Goal: Check status: Check status

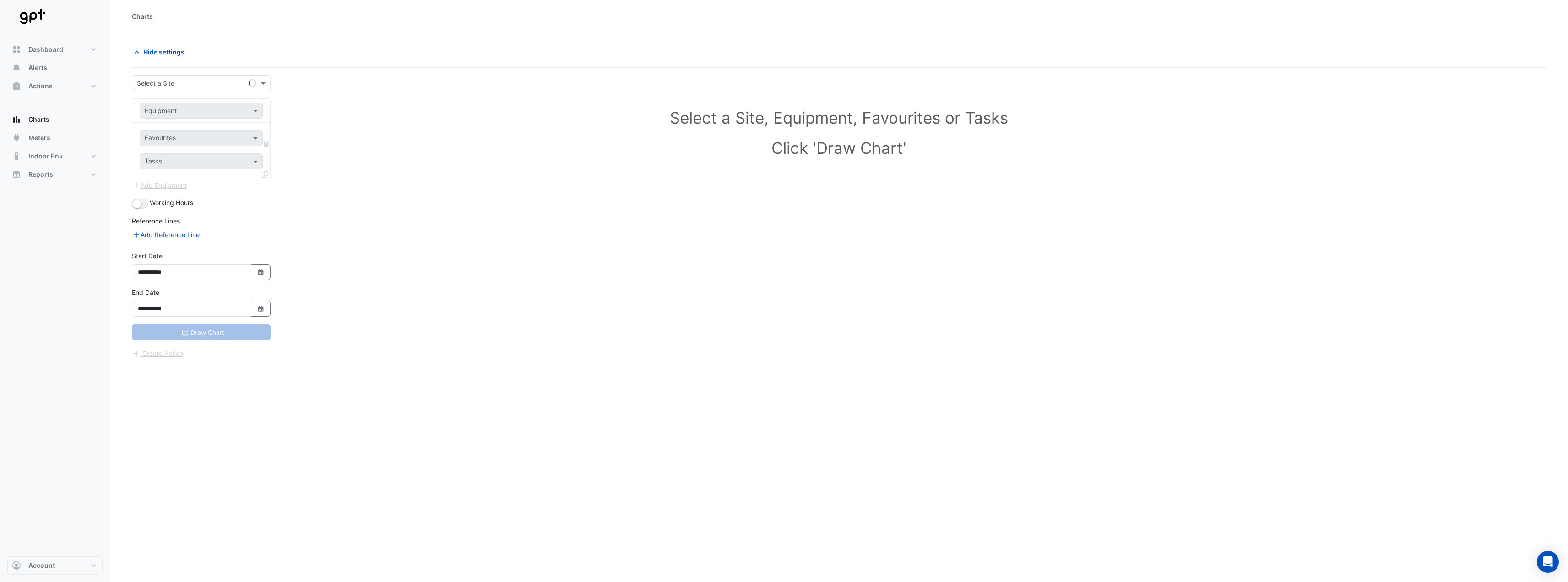
click at [177, 89] on div "Select a Site" at bounding box center [201, 83] width 139 height 16
type input "*****"
click at [198, 99] on div "[GEOGRAPHIC_DATA]" at bounding box center [201, 103] width 138 height 13
click at [186, 110] on input "text" at bounding box center [192, 111] width 95 height 10
type input "*"
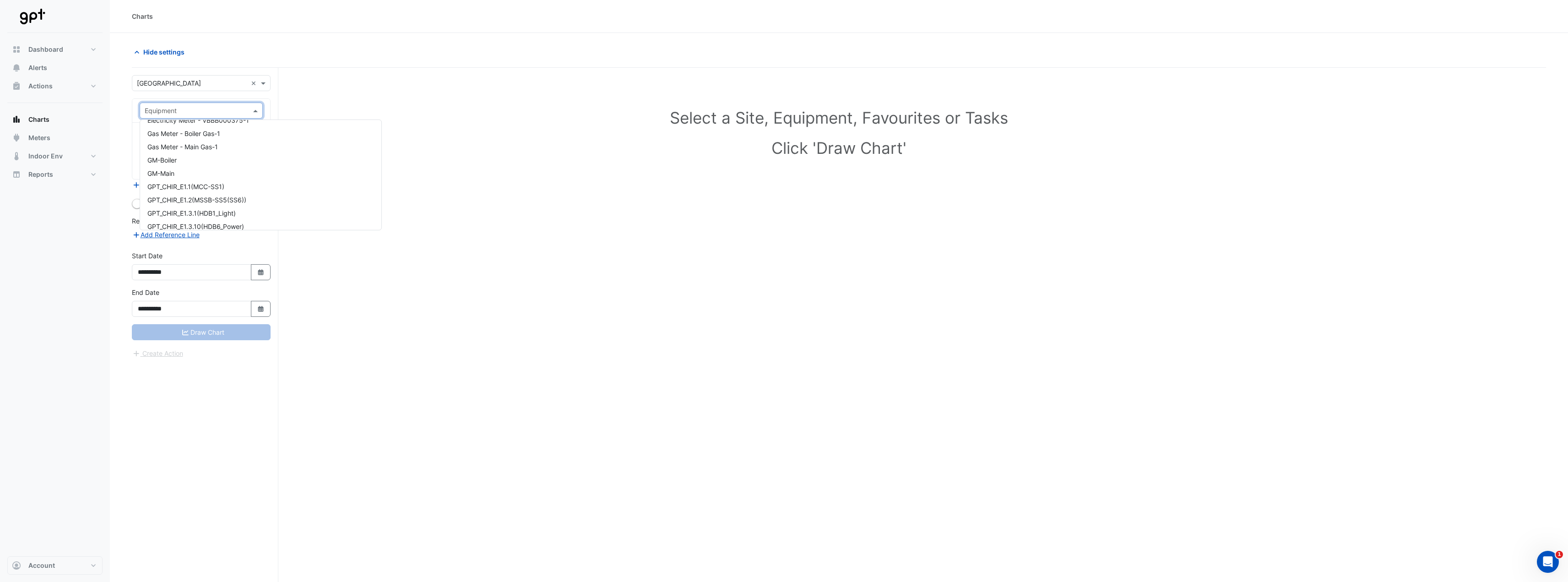
scroll to position [776, 0]
click at [518, 175] on div "Select a Site, Equipment, Favourites or Tasks Click 'Draw Chart'" at bounding box center [839, 135] width 1403 height 112
